Goal: Information Seeking & Learning: Learn about a topic

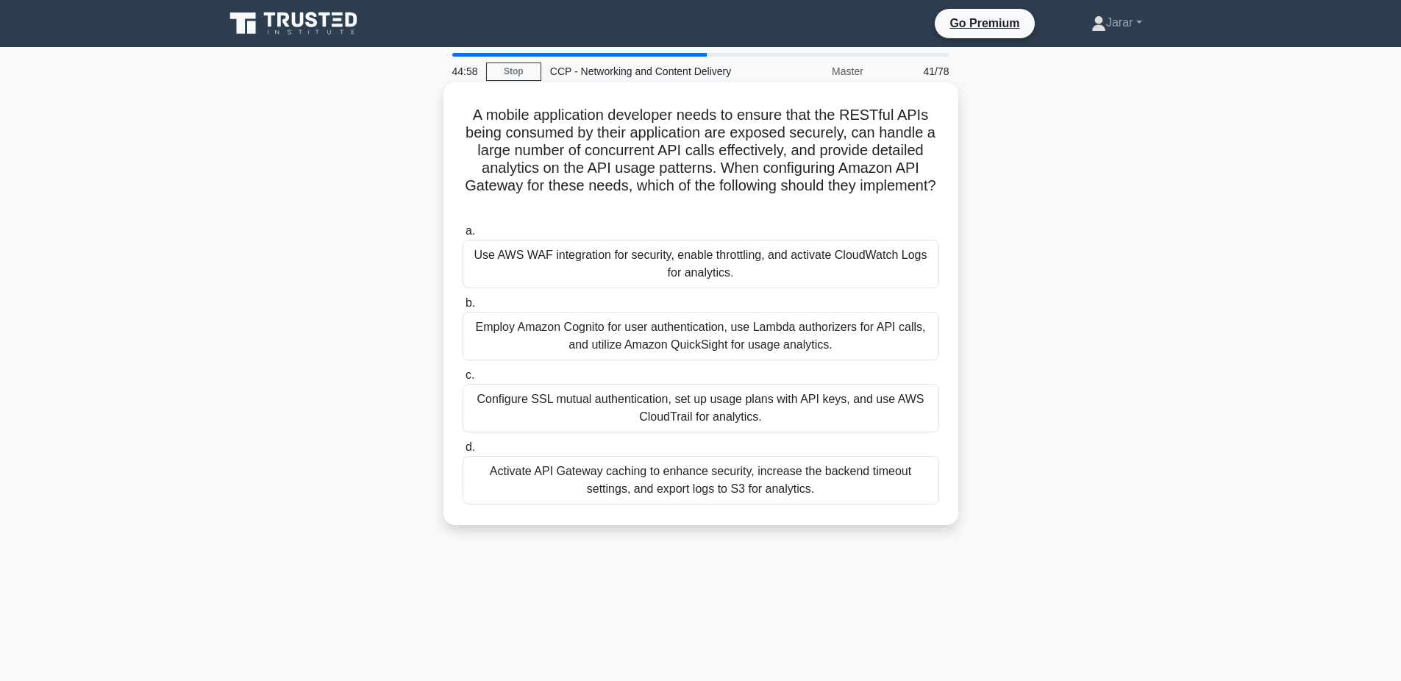
click at [548, 265] on div "Use AWS WAF integration for security, enable throttling, and activate CloudWatc…" at bounding box center [701, 264] width 477 height 49
click at [463, 236] on input "a. Use AWS WAF integration for security, enable throttling, and activate CloudW…" at bounding box center [463, 232] width 0 height 10
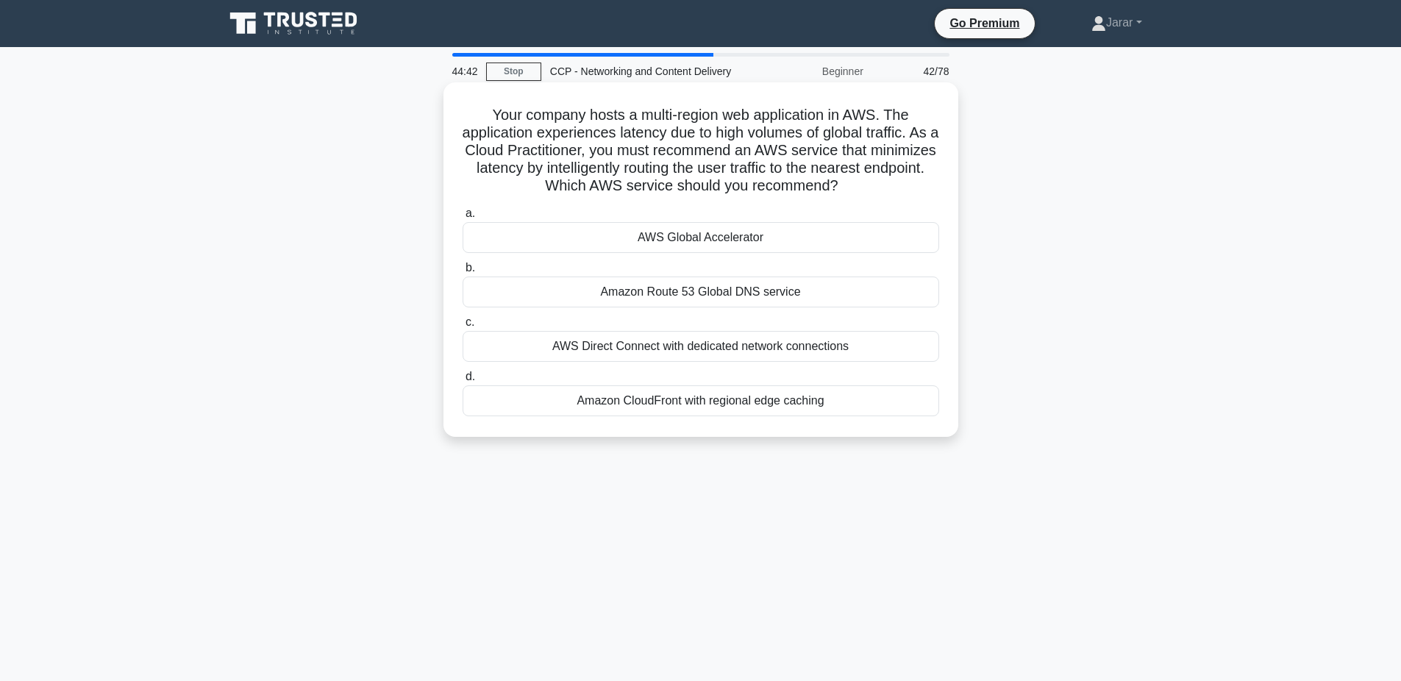
click at [672, 234] on div "AWS Global Accelerator" at bounding box center [701, 237] width 477 height 31
click at [463, 218] on input "a. AWS Global Accelerator" at bounding box center [463, 214] width 0 height 10
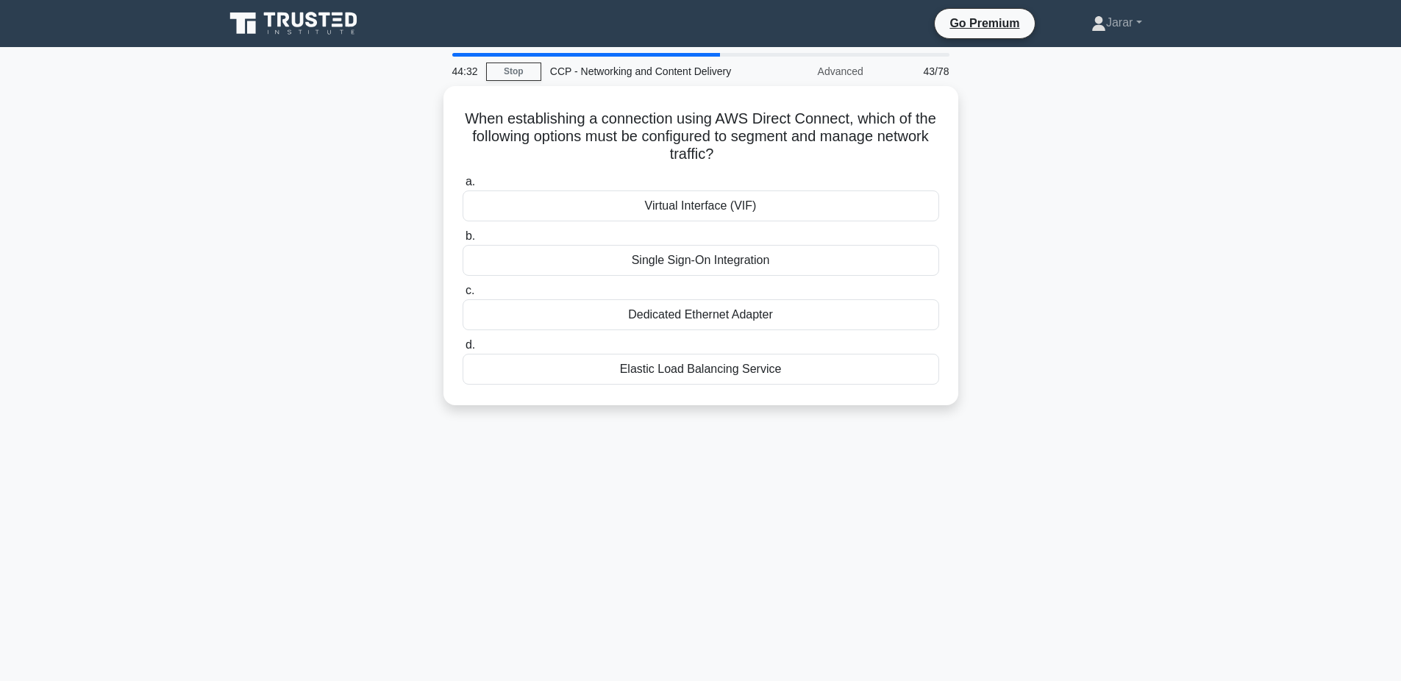
drag, startPoint x: 458, startPoint y: 105, endPoint x: 1025, endPoint y: 506, distance: 694.5
click at [1025, 506] on div "44:32 Stop CCP - Networking and Content Delivery Advanced 43/78 When establishi…" at bounding box center [701, 421] width 971 height 736
copy div "When establishing a connection using AWS Direct Connect, which of the following…"
click at [357, 228] on div "When establishing a connection using AWS Direct Connect, which of the following…" at bounding box center [701, 254] width 971 height 337
click at [558, 205] on div "Virtual Interface (VIF)" at bounding box center [701, 202] width 477 height 31
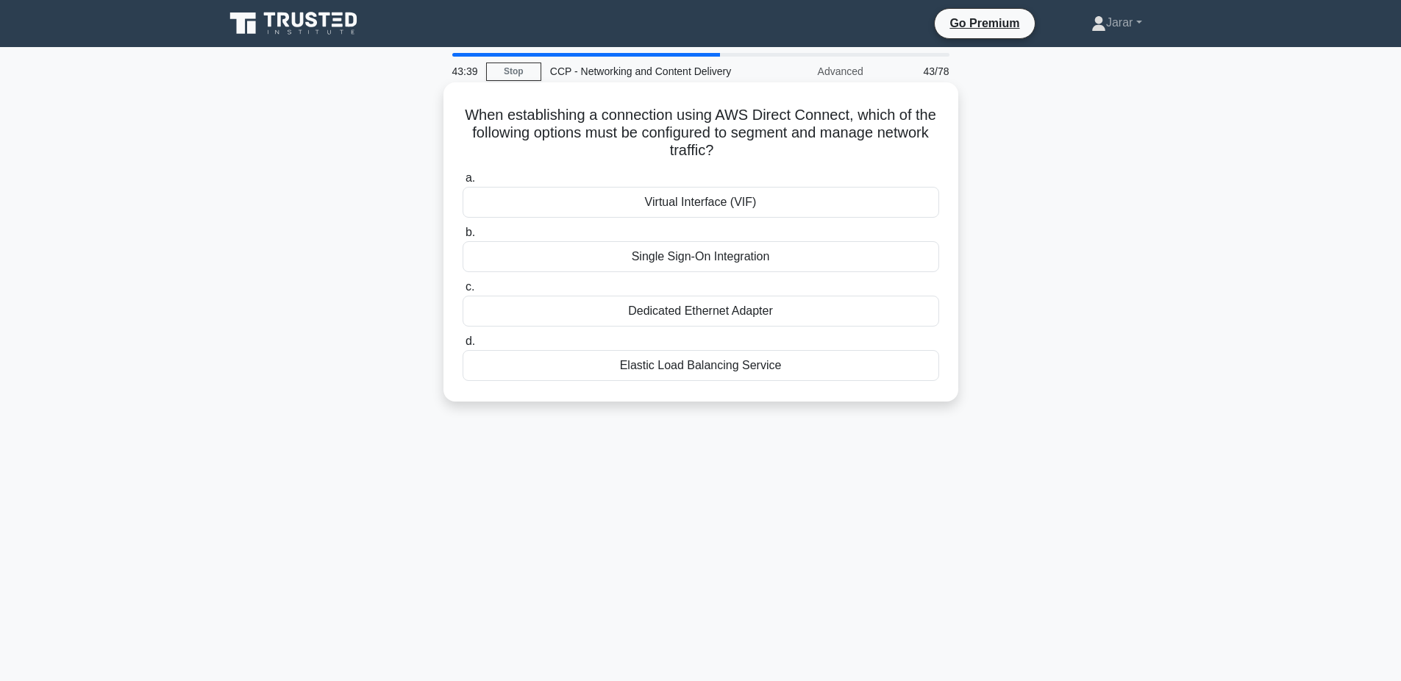
click at [463, 183] on input "a. Virtual Interface (VIF)" at bounding box center [463, 179] width 0 height 10
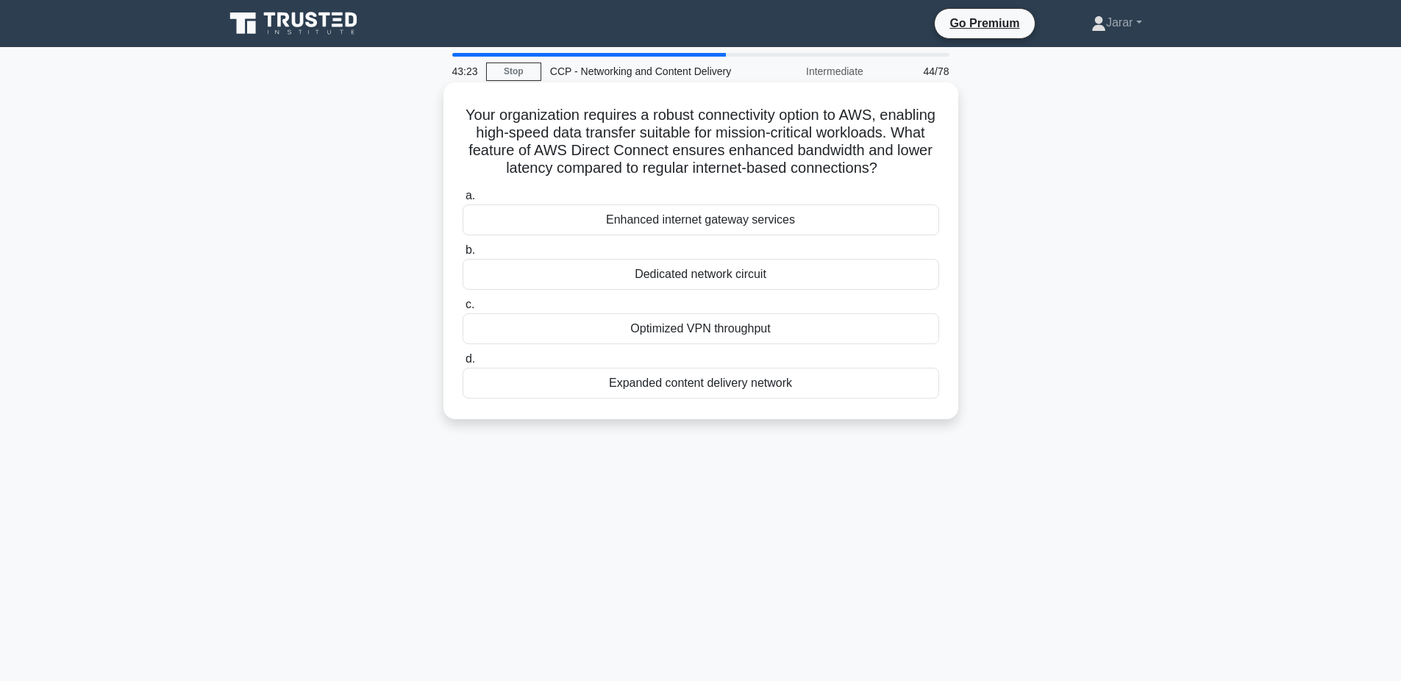
drag, startPoint x: 460, startPoint y: 106, endPoint x: 830, endPoint y: 394, distance: 469.2
click at [830, 394] on div "Your organization requires a robust connectivity option to AWS, enabling high-s…" at bounding box center [700, 250] width 503 height 325
copy div "Your organization requires a robust connectivity option to AWS, enabling high-s…"
click at [600, 271] on div "Dedicated network circuit" at bounding box center [701, 274] width 477 height 31
click at [463, 255] on input "b. Dedicated network circuit" at bounding box center [463, 251] width 0 height 10
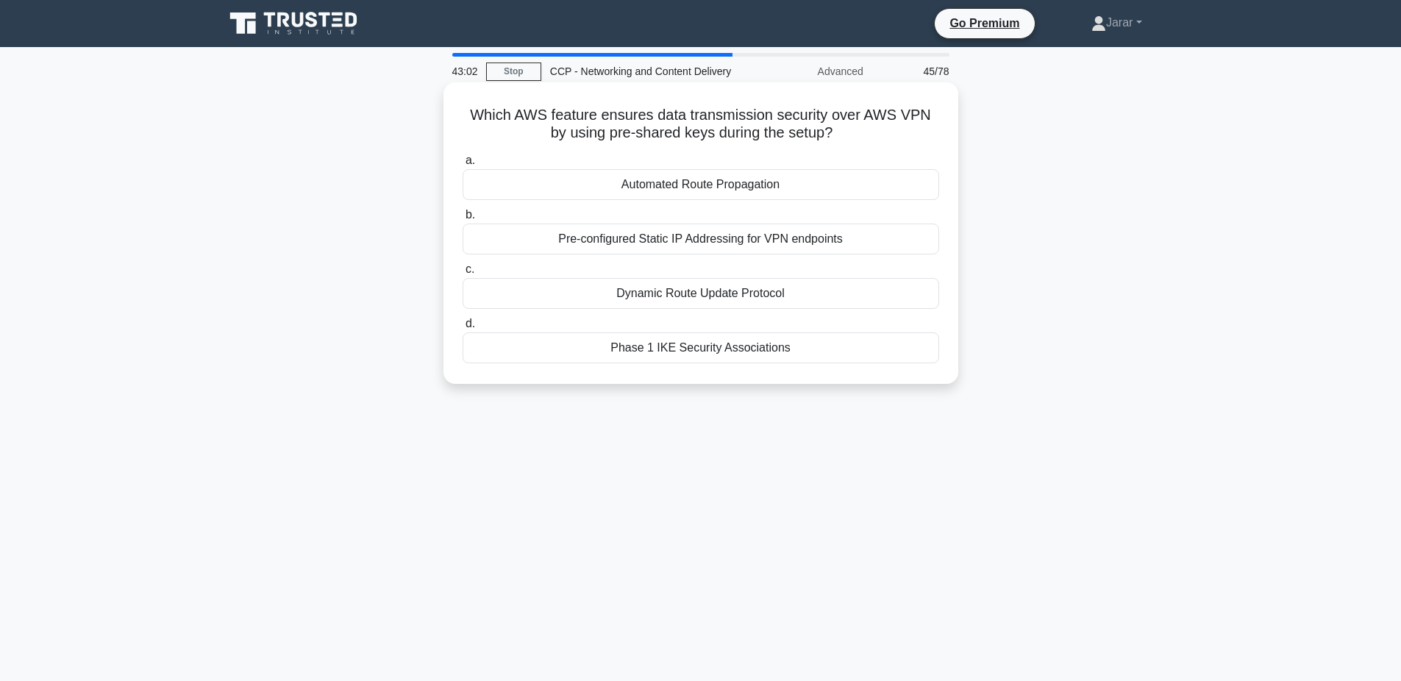
drag, startPoint x: 469, startPoint y: 112, endPoint x: 816, endPoint y: 346, distance: 418.6
click at [816, 346] on div "Which AWS feature ensures data transmission security over AWS VPN by using pre-…" at bounding box center [700, 233] width 503 height 290
copy div "Which AWS feature ensures data transmission security over AWS VPN by using pre-…"
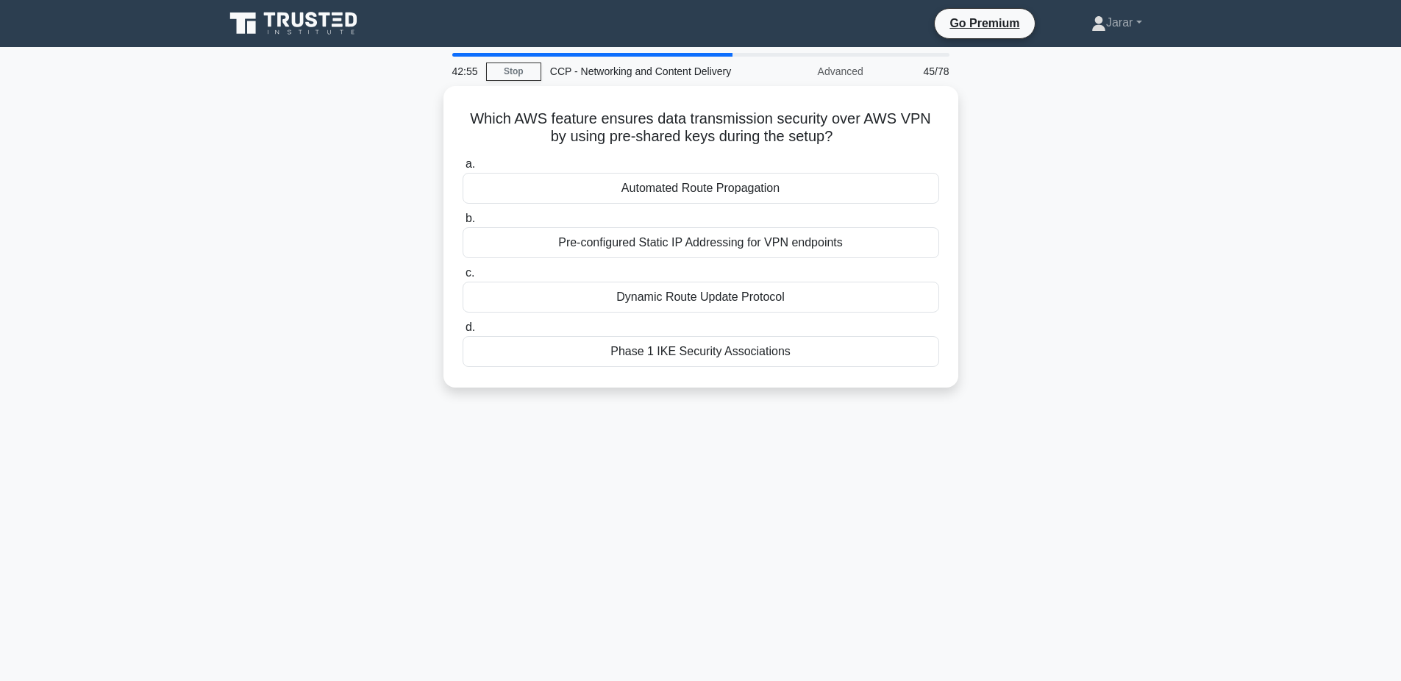
click at [391, 270] on div "Which AWS feature ensures data transmission security over AWS VPN by using pre-…" at bounding box center [701, 245] width 971 height 319
click at [353, 252] on div "Which AWS feature ensures data transmission security over AWS VPN by using pre-…" at bounding box center [701, 245] width 971 height 319
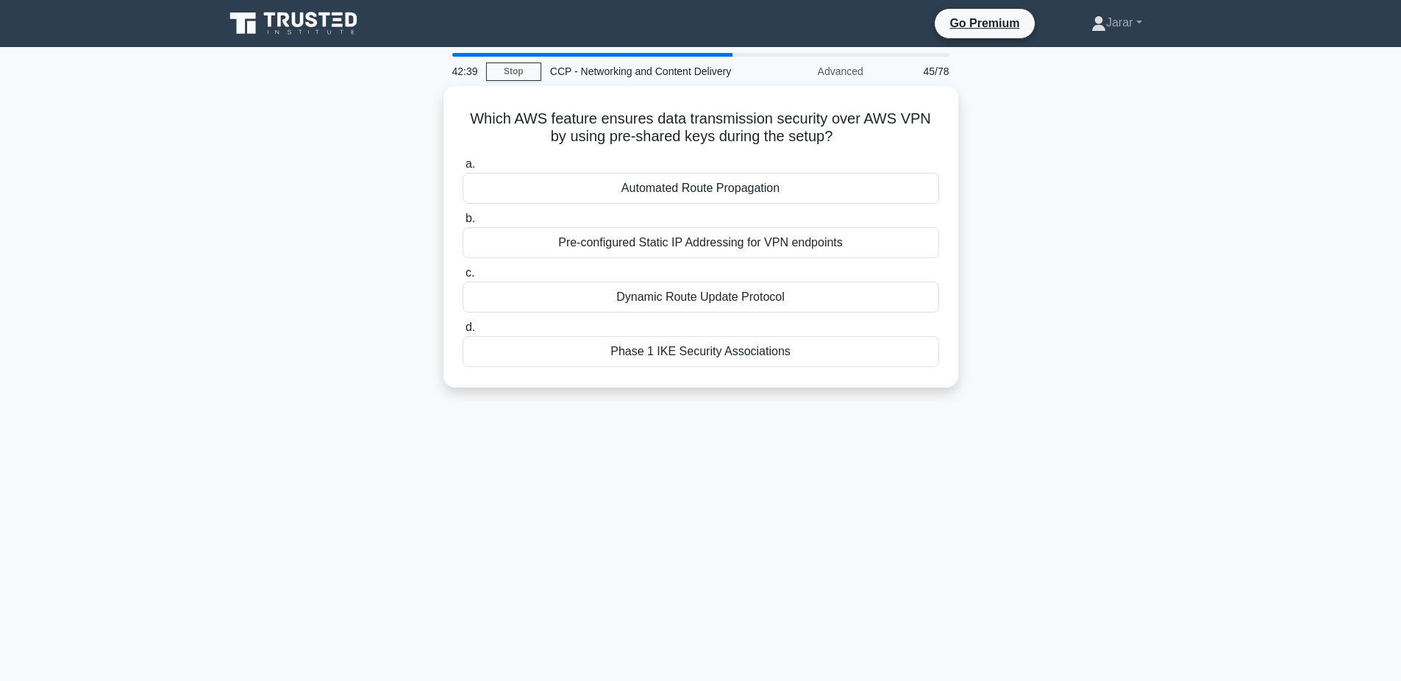
click at [370, 435] on div "42:39 Stop CCP - Networking and Content Delivery Advanced 45/78 Which AWS featu…" at bounding box center [701, 421] width 971 height 736
